Goal: Find contact information: Find contact information

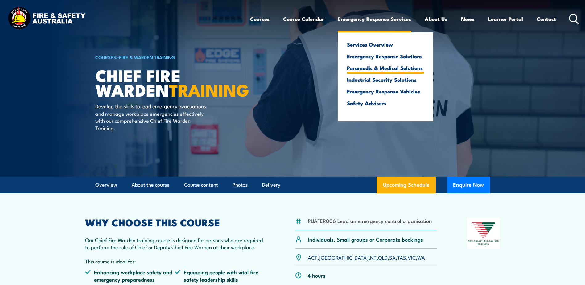
click at [379, 71] on link "Paramedic & Medical Solutions" at bounding box center [385, 68] width 77 height 6
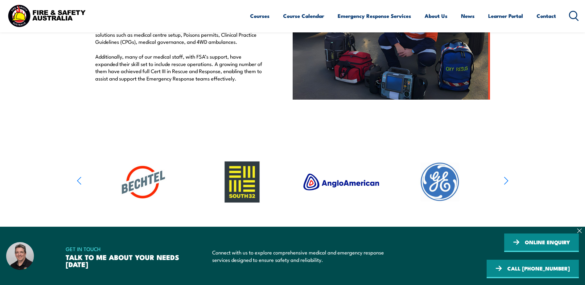
scroll to position [278, 0]
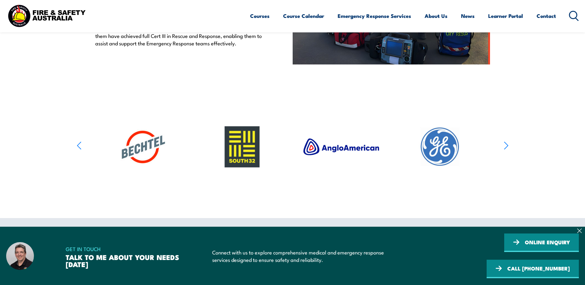
click at [507, 143] on icon "button" at bounding box center [506, 145] width 5 height 9
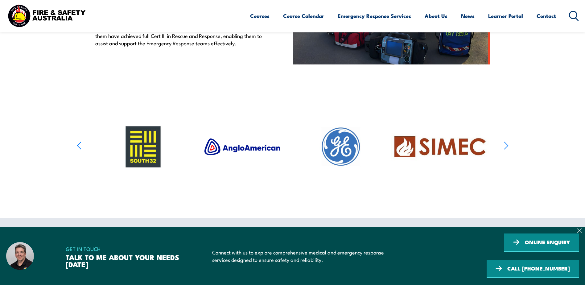
click at [507, 143] on icon "button" at bounding box center [506, 145] width 5 height 9
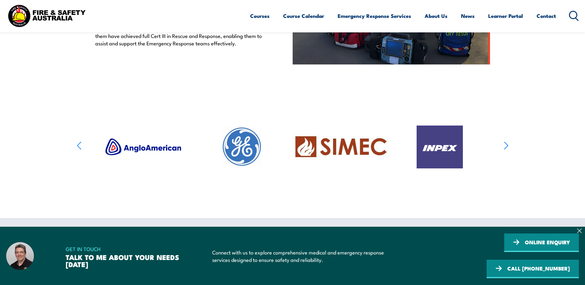
click at [507, 143] on icon "button" at bounding box center [506, 145] width 5 height 9
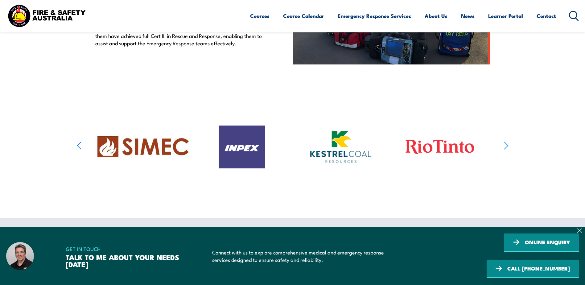
click at [507, 143] on icon "button" at bounding box center [506, 145] width 5 height 9
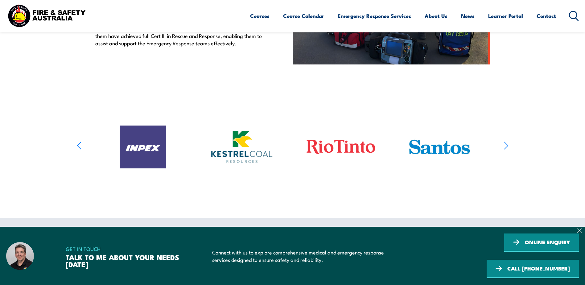
click at [508, 145] on icon "button" at bounding box center [506, 145] width 5 height 9
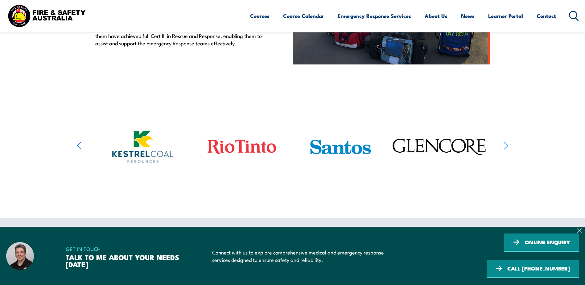
click at [508, 145] on icon "button" at bounding box center [506, 145] width 5 height 9
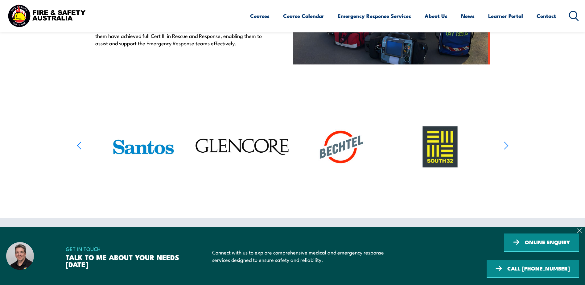
click at [508, 145] on icon "button" at bounding box center [506, 145] width 5 height 9
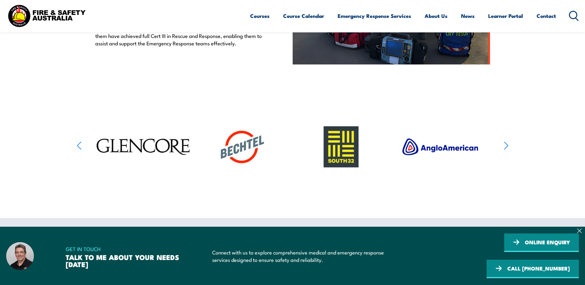
click at [508, 145] on icon "button" at bounding box center [506, 145] width 5 height 9
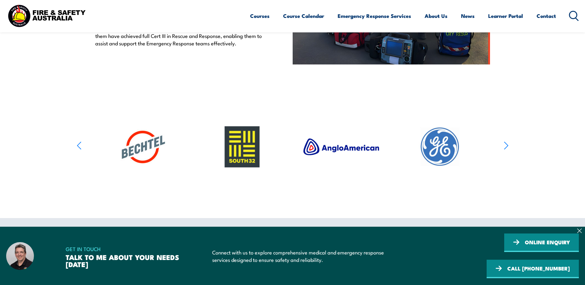
click at [508, 145] on icon "button" at bounding box center [506, 145] width 5 height 9
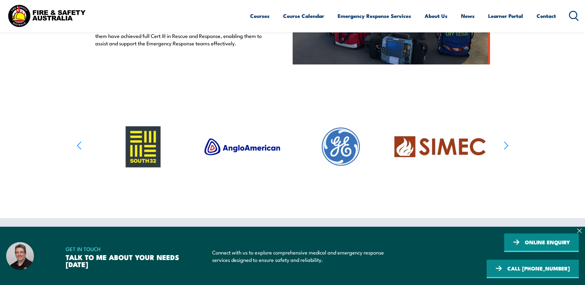
click at [508, 145] on icon "button" at bounding box center [506, 145] width 5 height 9
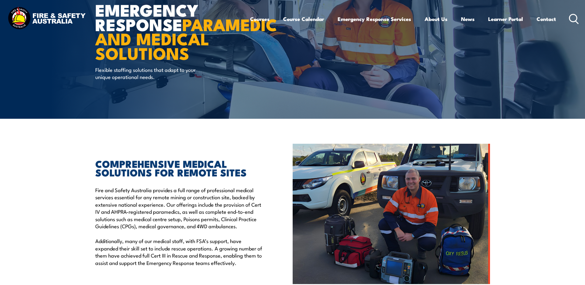
scroll to position [0, 0]
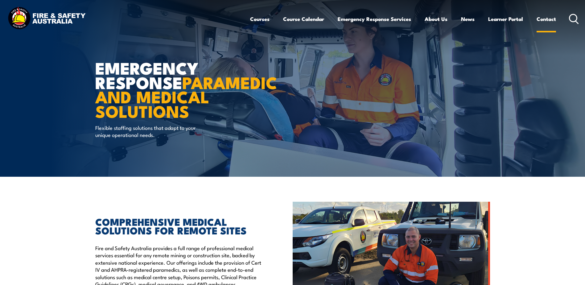
click at [551, 17] on link "Contact" at bounding box center [546, 19] width 19 height 16
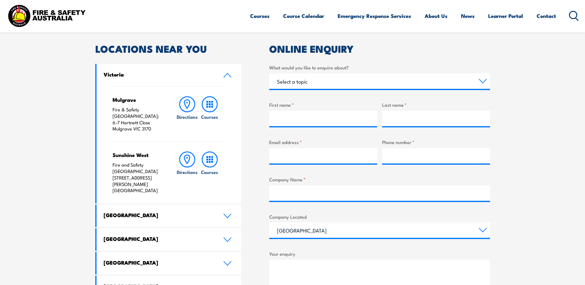
scroll to position [185, 0]
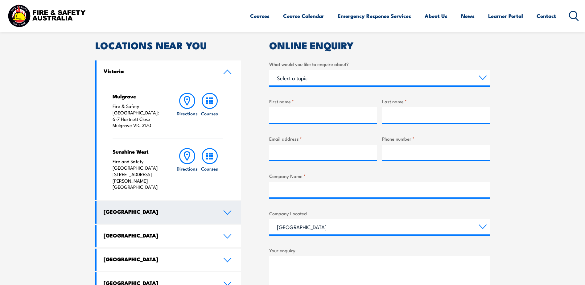
click at [186, 208] on h4 "New South Wales" at bounding box center [159, 211] width 110 height 7
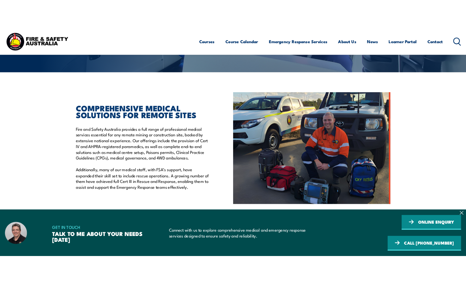
scroll to position [185, 0]
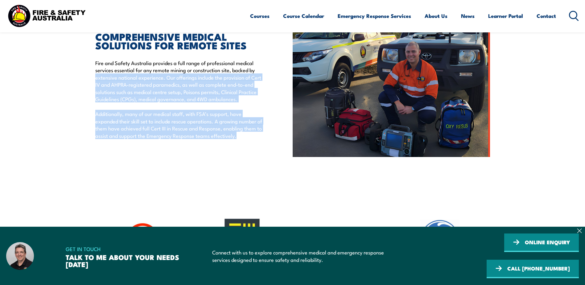
drag, startPoint x: 247, startPoint y: 141, endPoint x: 65, endPoint y: 81, distance: 191.5
click at [65, 81] on section "COMPREHENSIVE MEDICAL SOLUTIONS FOR REMOTE SITES Fire and Safety Australia prov…" at bounding box center [292, 87] width 585 height 140
click at [172, 144] on div "COMPREHENSIVE MEDICAL SOLUTIONS FOR REMOTE SITES Fire and Safety Australia prov…" at bounding box center [193, 87] width 197 height 140
click at [244, 126] on p "Additionally, many of our medical staff, with FSA’s support, have expanded thei…" at bounding box center [179, 124] width 169 height 29
